Goal: Task Accomplishment & Management: Use online tool/utility

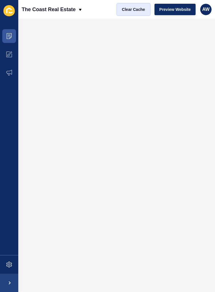
click at [137, 7] on span "Clear Cache" at bounding box center [133, 10] width 23 height 6
click at [138, 9] on span "Clear Cache" at bounding box center [133, 10] width 23 height 6
